Goal: Navigation & Orientation: Find specific page/section

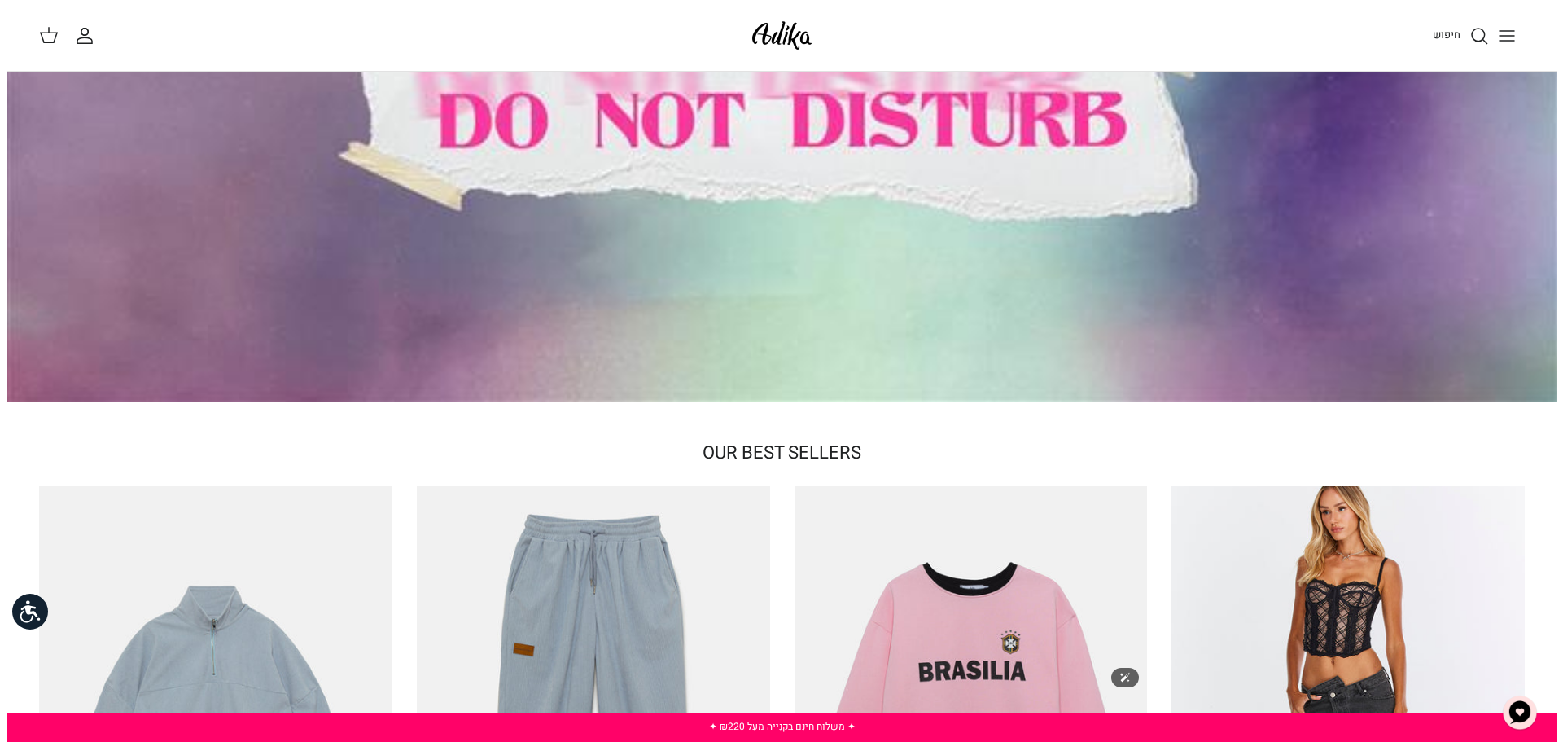
scroll to position [163, 0]
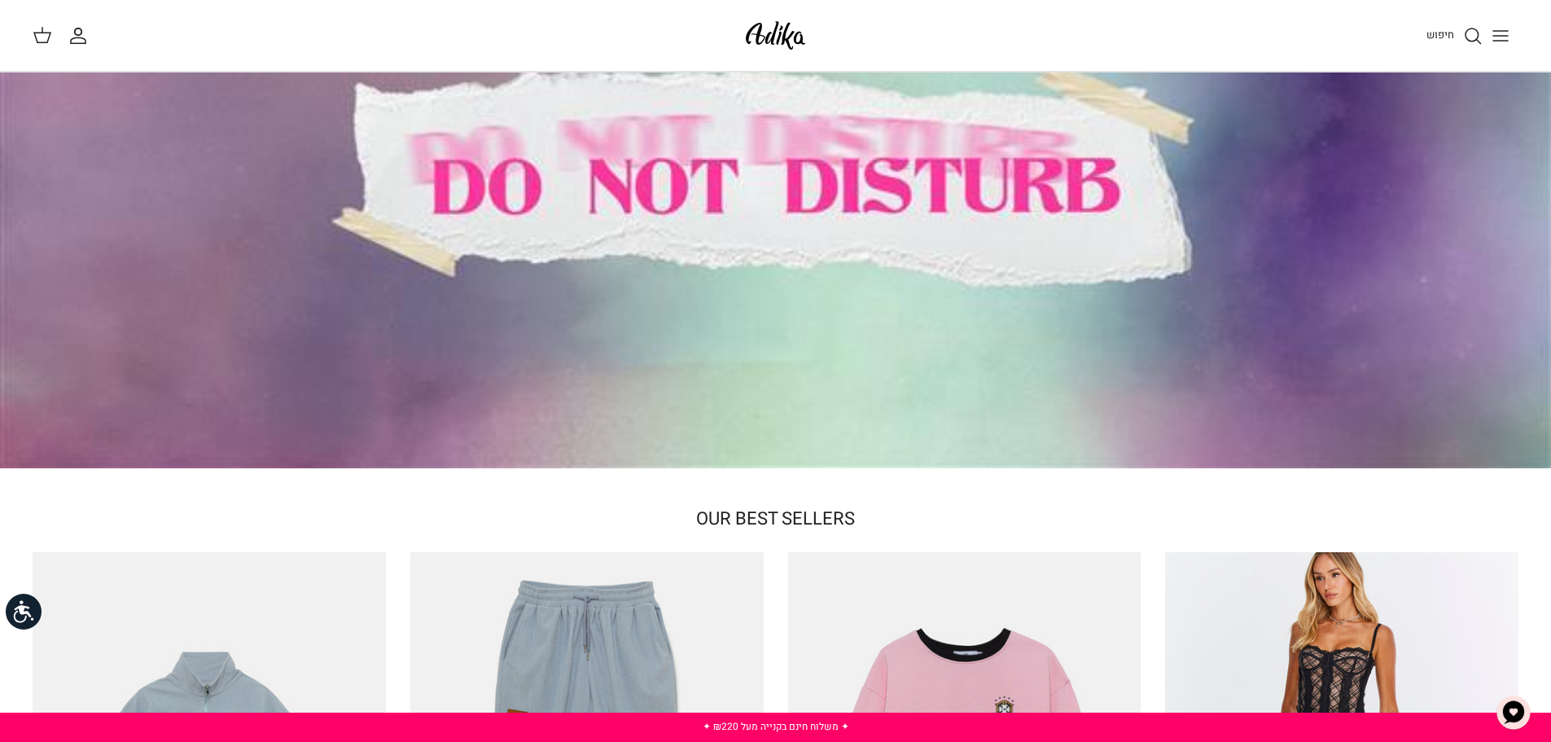
click at [1493, 37] on icon "Toggle menu" at bounding box center [1501, 36] width 20 height 20
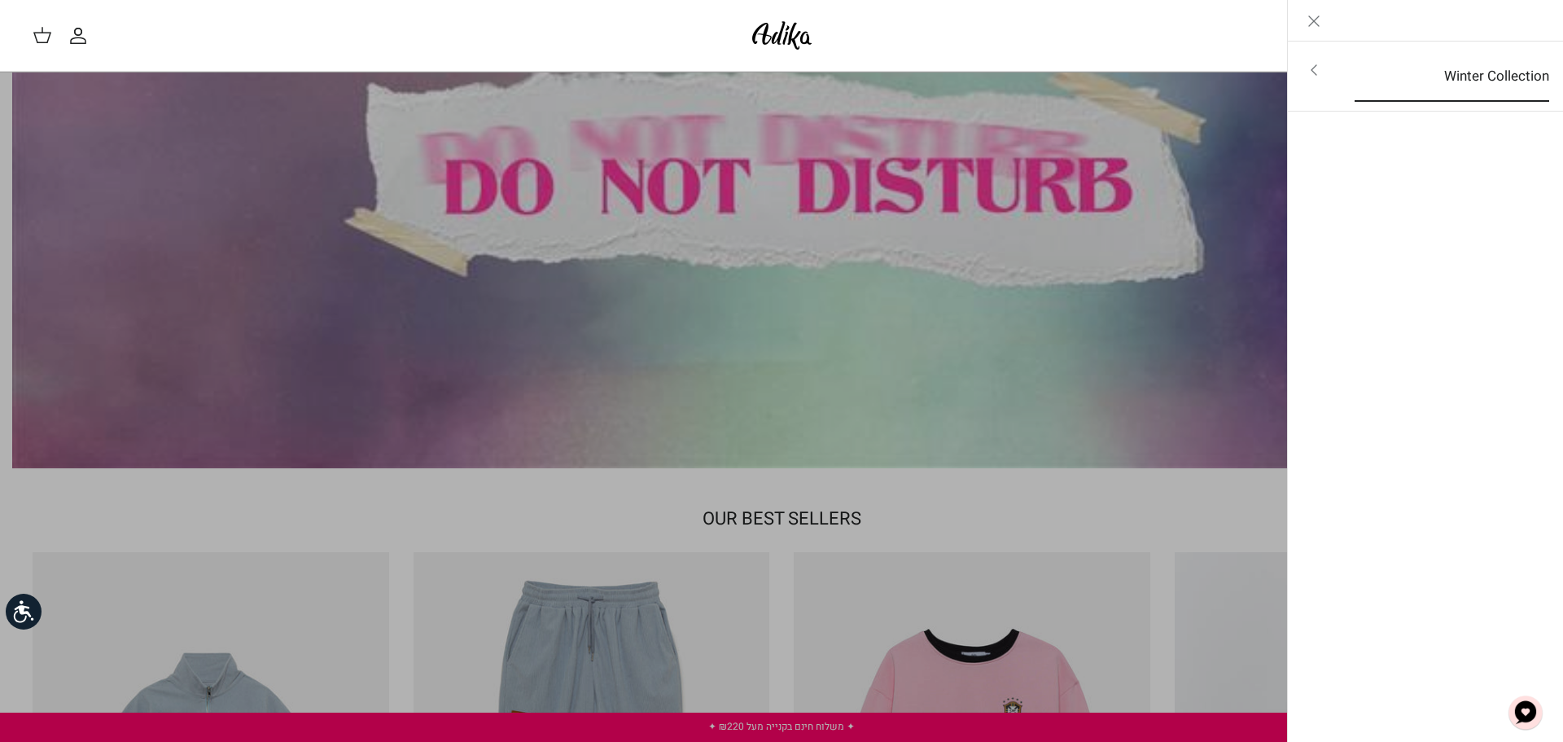
click at [1374, 72] on link "Winter Collection" at bounding box center [1452, 76] width 224 height 50
click at [1504, 71] on link "לכל הפריטים" at bounding box center [1426, 71] width 260 height 41
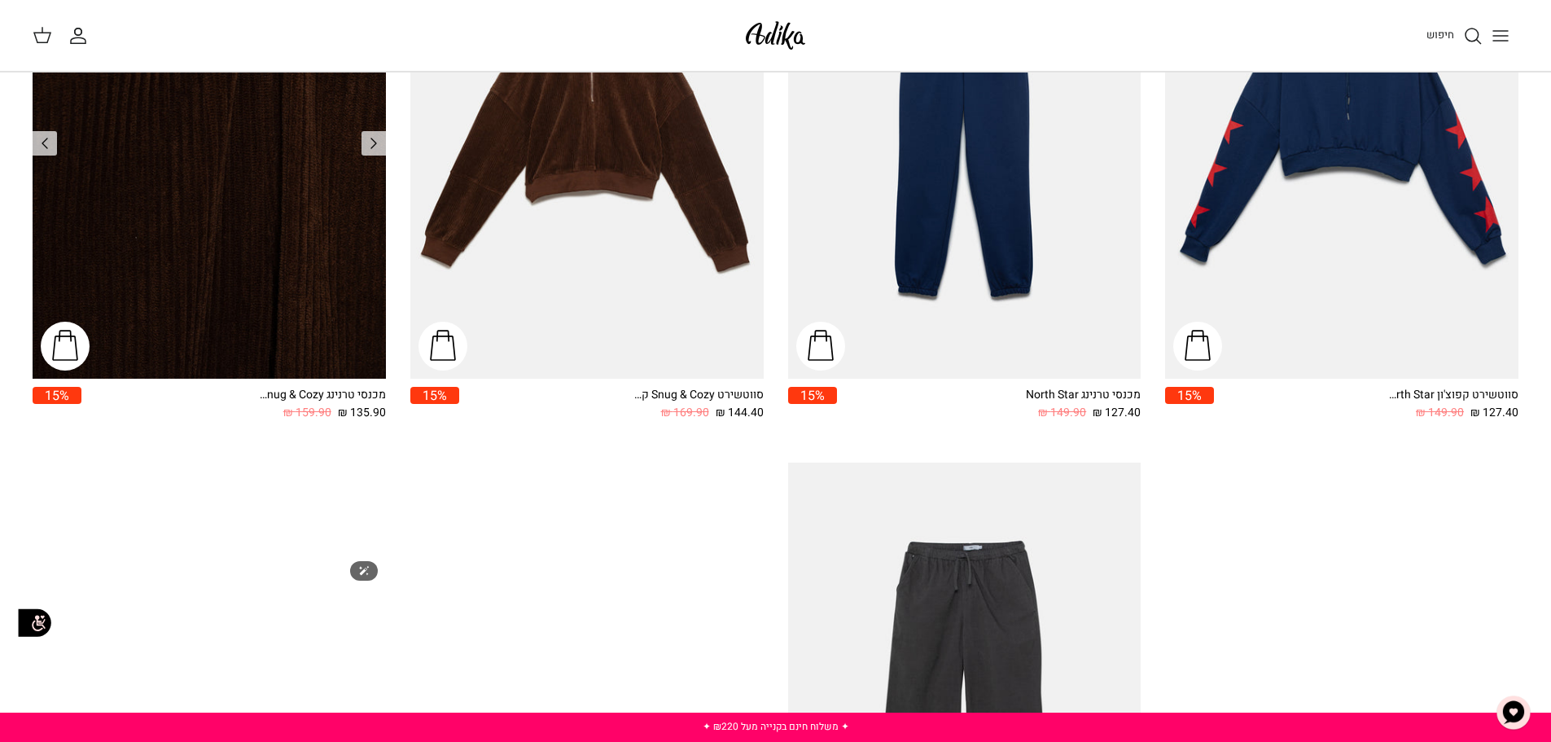
scroll to position [1253, 0]
